Goal: Task Accomplishment & Management: Manage account settings

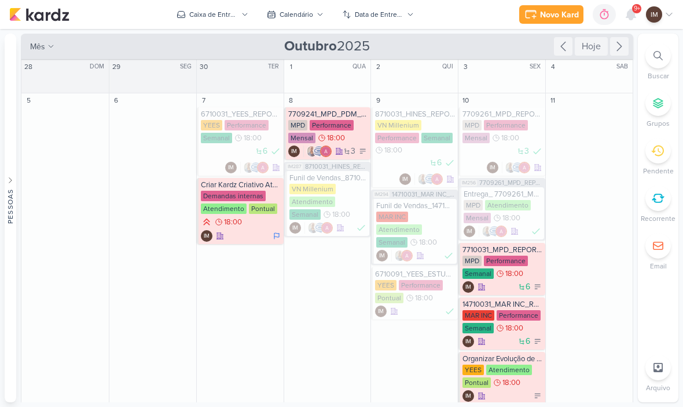
click at [236, 20] on button "Caixa de Entrada" at bounding box center [213, 14] width 86 height 19
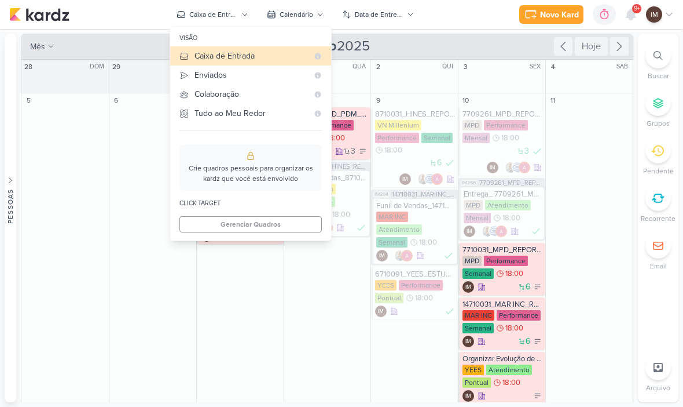
click at [271, 75] on div "Enviados" at bounding box center [251, 75] width 113 height 12
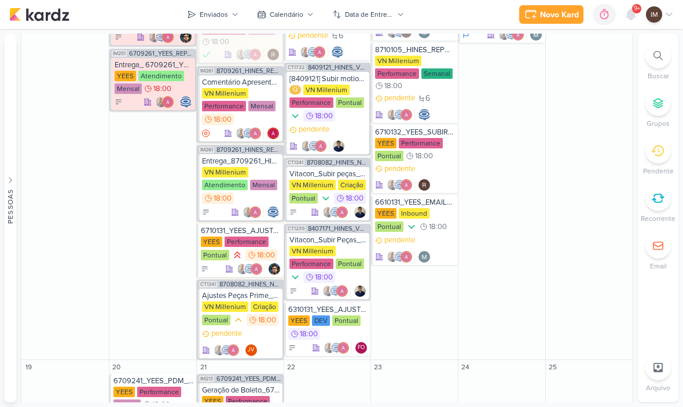
scroll to position [705, 0]
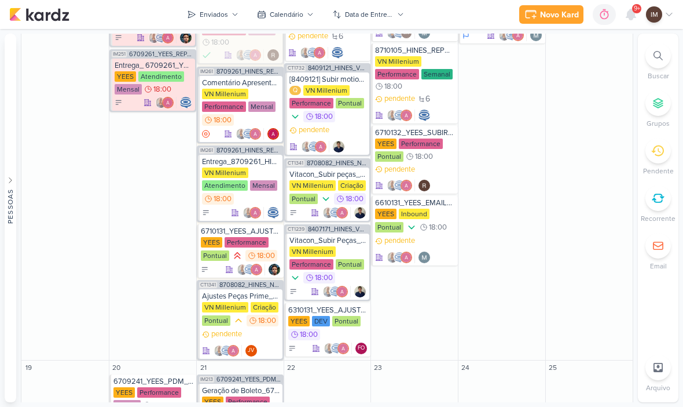
click at [632, 13] on icon at bounding box center [631, 14] width 9 height 10
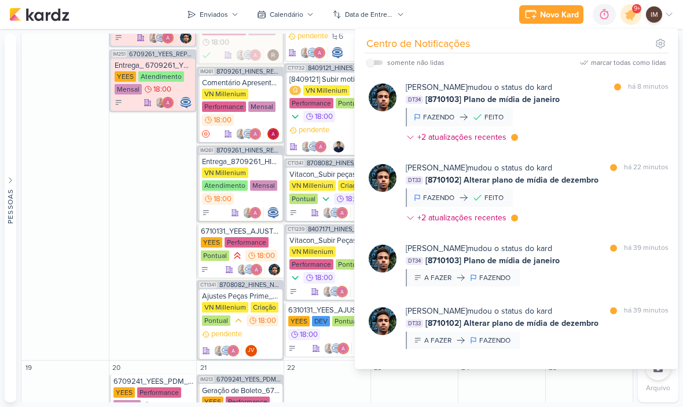
click at [633, 20] on icon at bounding box center [631, 15] width 14 height 14
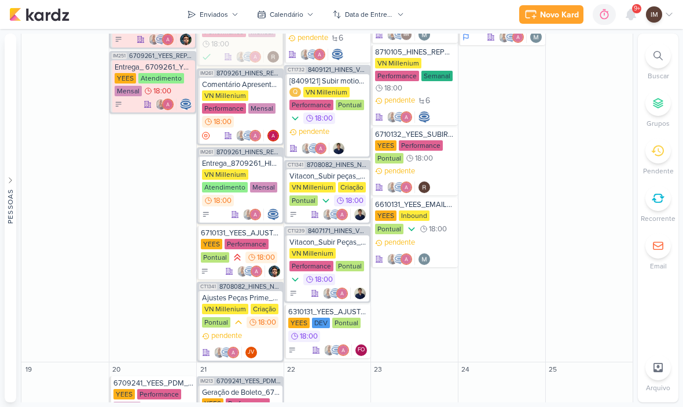
scroll to position [701, 0]
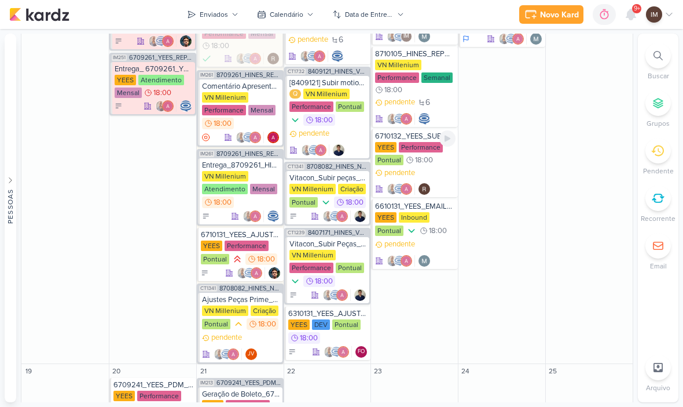
click at [431, 167] on div "pendente" at bounding box center [415, 181] width 80 height 28
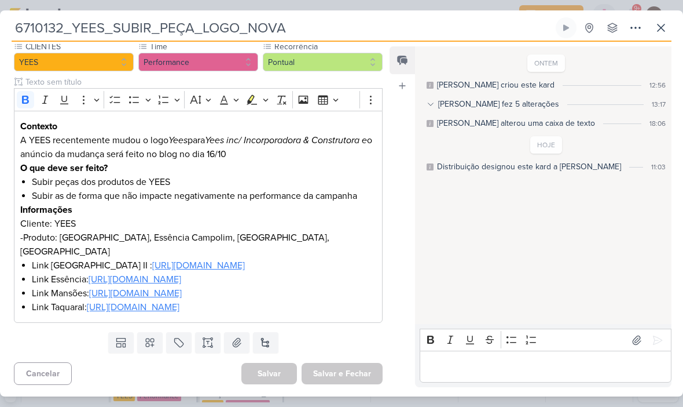
scroll to position [142, 0]
click at [288, 230] on p "-Produto: [GEOGRAPHIC_DATA], Essência Campolim, [GEOGRAPHIC_DATA], [GEOGRAPHIC_…" at bounding box center [198, 244] width 356 height 28
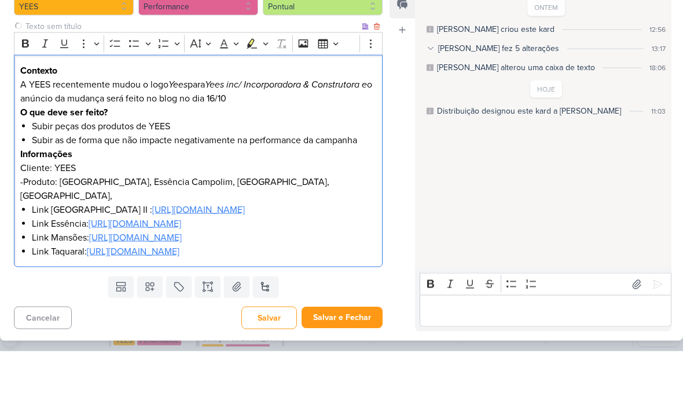
click at [193, 230] on p "-Produto: [GEOGRAPHIC_DATA], Essência Campolim, [GEOGRAPHIC_DATA], [GEOGRAPHIC_…" at bounding box center [198, 244] width 356 height 28
click at [313, 230] on p "-Produto: [GEOGRAPHIC_DATA], Essência Campolim, [GEOGRAPHIC_DATA], [GEOGRAPHIC_…" at bounding box center [198, 244] width 356 height 28
click at [202, 230] on p "-Produto: [GEOGRAPHIC_DATA], Essência Campolim, [GEOGRAPHIC_DATA], [GEOGRAPHIC_…" at bounding box center [198, 244] width 356 height 28
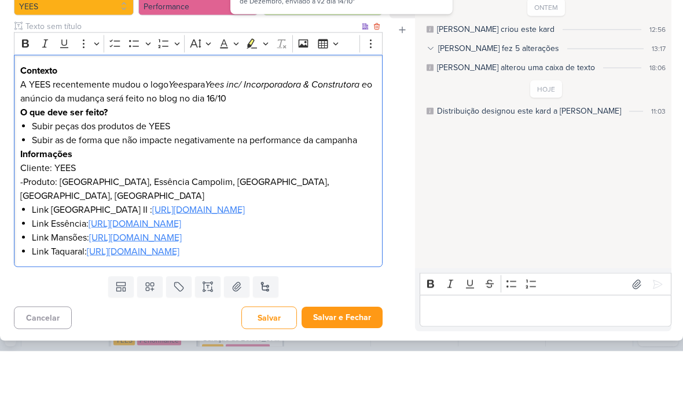
scroll to position [132, 0]
click at [394, 134] on div "Feed Atrelar email Solte o email para atrelar ao kard" at bounding box center [402, 216] width 25 height 340
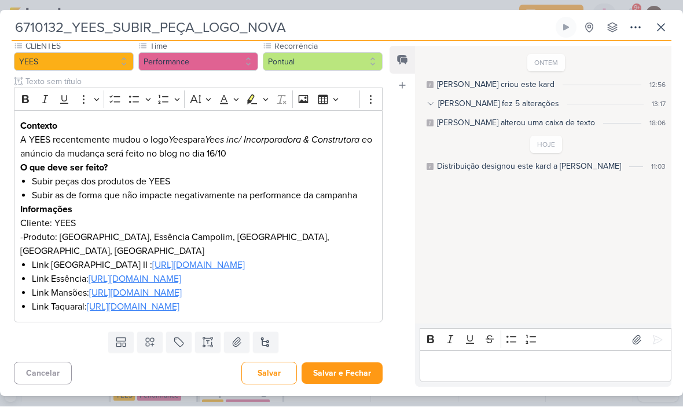
click at [356, 314] on li "Link Taquaral: [URL][DOMAIN_NAME]" at bounding box center [204, 307] width 345 height 14
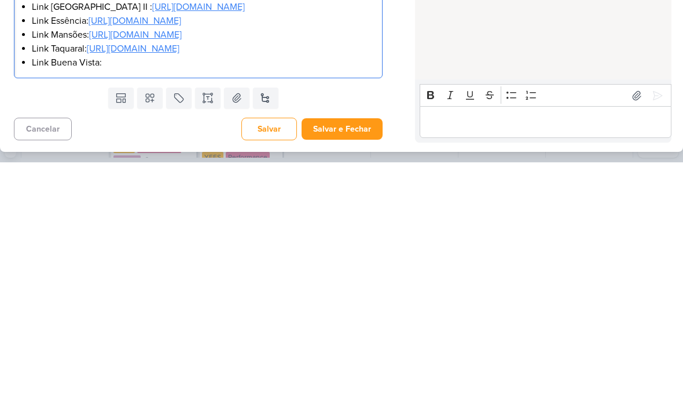
scroll to position [160, 0]
click at [134, 97] on div "Contexto A YEES recentemente mudou o logo Yees para Yees inc/ Incorporadora & C…" at bounding box center [198, 210] width 369 height 226
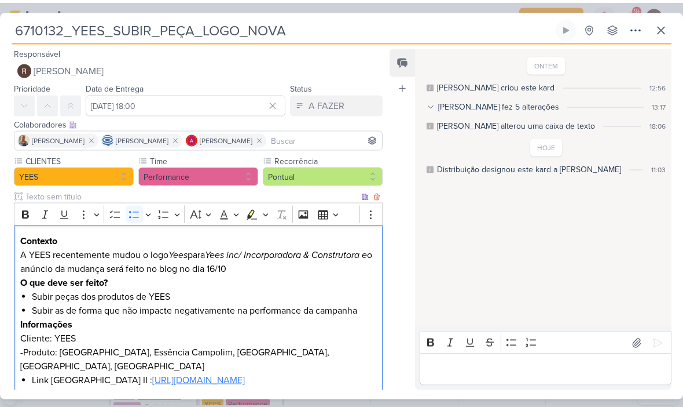
scroll to position [195, 0]
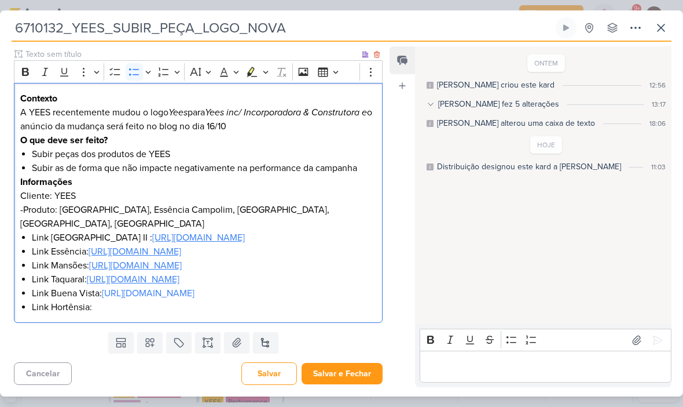
click at [358, 375] on button "Salvar e Fechar" at bounding box center [342, 372] width 81 height 21
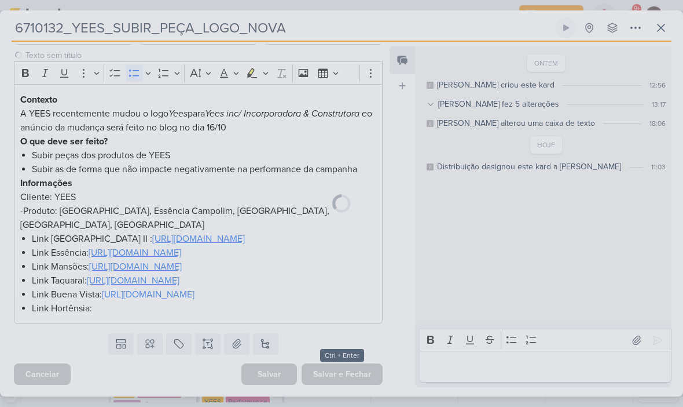
scroll to position [194, 0]
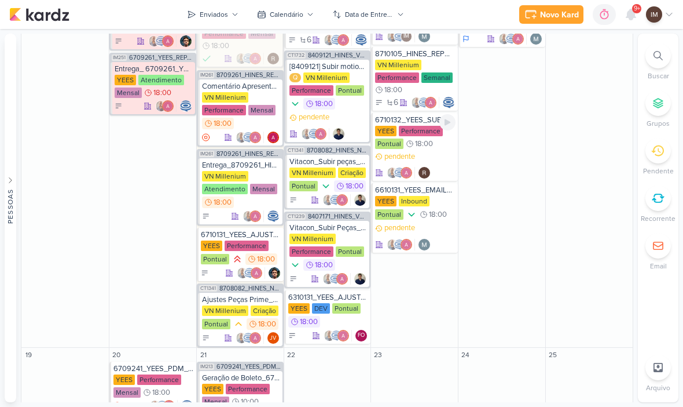
click at [440, 152] on div "pendente" at bounding box center [415, 165] width 80 height 28
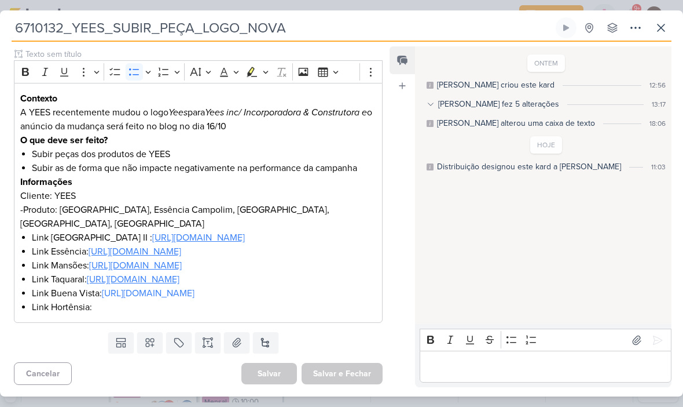
click at [119, 310] on li "Link Hortênsia:" at bounding box center [204, 307] width 345 height 14
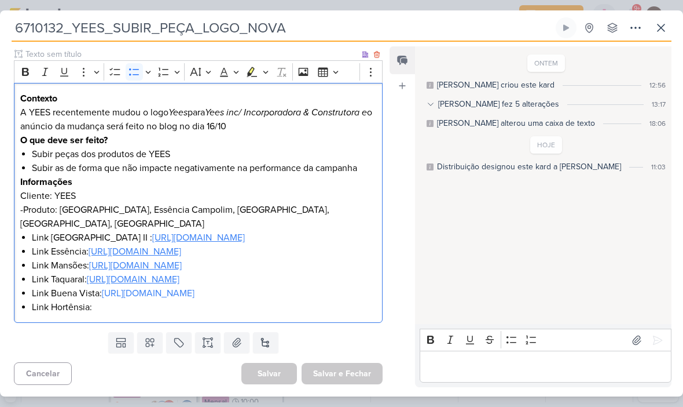
click at [122, 314] on li "Link Hortênsia:" at bounding box center [204, 307] width 345 height 14
click at [108, 310] on li "Link Hortênsia:" at bounding box center [204, 307] width 345 height 14
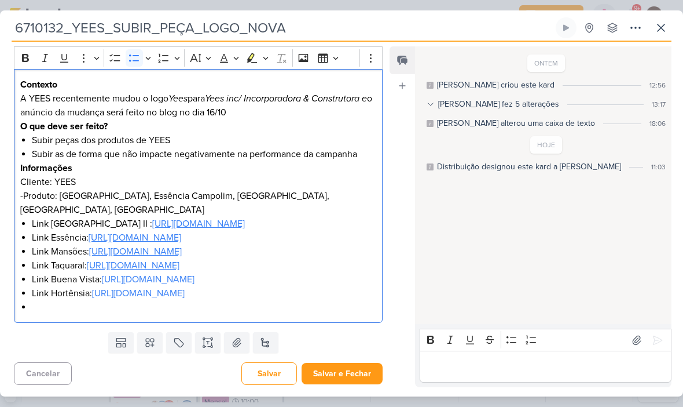
click at [504, 297] on div "ONTEM [PERSON_NAME] criou este kard 12:56 [PERSON_NAME] fez 5 alterações 13:17 …" at bounding box center [542, 185] width 255 height 276
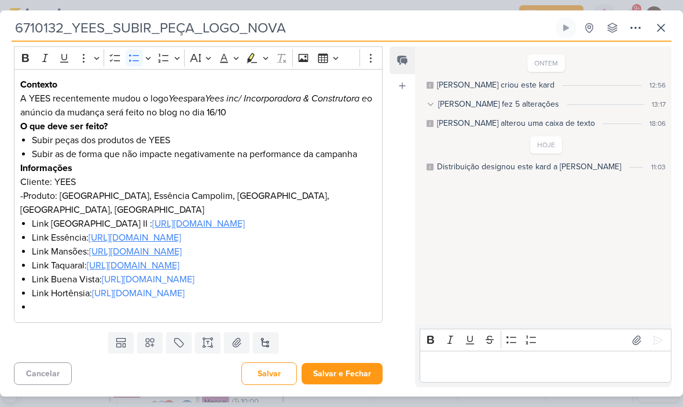
scroll to position [223, 0]
click at [336, 217] on li "Link São Paulo II : [URL][DOMAIN_NAME]" at bounding box center [204, 224] width 345 height 14
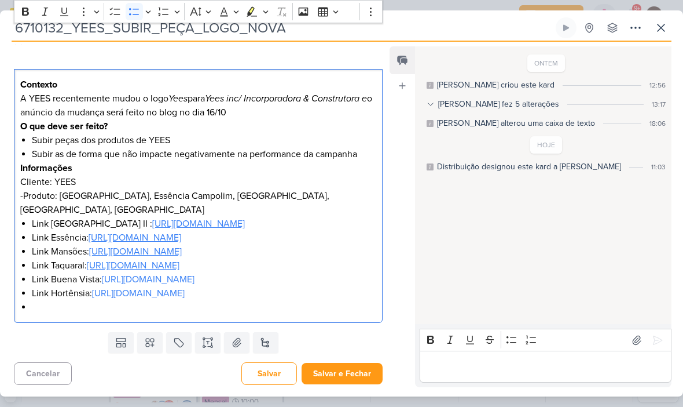
click at [247, 189] on p "-Produto: [GEOGRAPHIC_DATA], Essência Campolim, [GEOGRAPHIC_DATA],[GEOGRAPHIC_D…" at bounding box center [198, 203] width 356 height 28
click at [249, 189] on p "-Produto: [GEOGRAPHIC_DATA], Essência Campolim, [GEOGRAPHIC_DATA],[GEOGRAPHIC_D…" at bounding box center [198, 203] width 356 height 28
click at [232, 189] on p "-Produto: [GEOGRAPHIC_DATA], Essência Campolim, [GEOGRAPHIC_DATA],[GEOGRAPHIC_D…" at bounding box center [198, 203] width 356 height 28
click at [242, 189] on p "-Produto: [GEOGRAPHIC_DATA], Essência Campolim, [GEOGRAPHIC_DATA],[GEOGRAPHIC_D…" at bounding box center [198, 203] width 356 height 28
click at [343, 375] on button "Salvar e Fechar" at bounding box center [342, 372] width 81 height 21
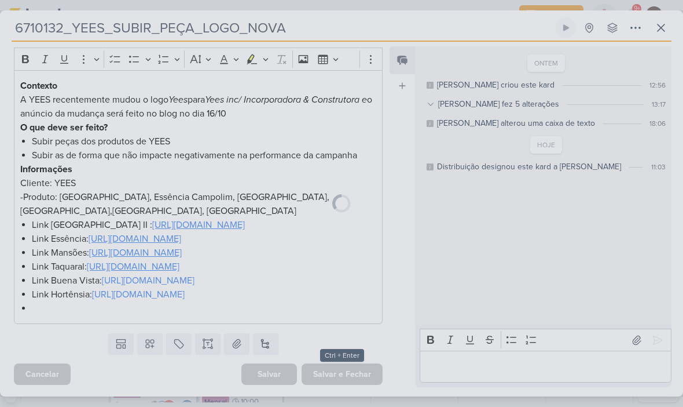
scroll to position [222, 0]
